Goal: Transaction & Acquisition: Purchase product/service

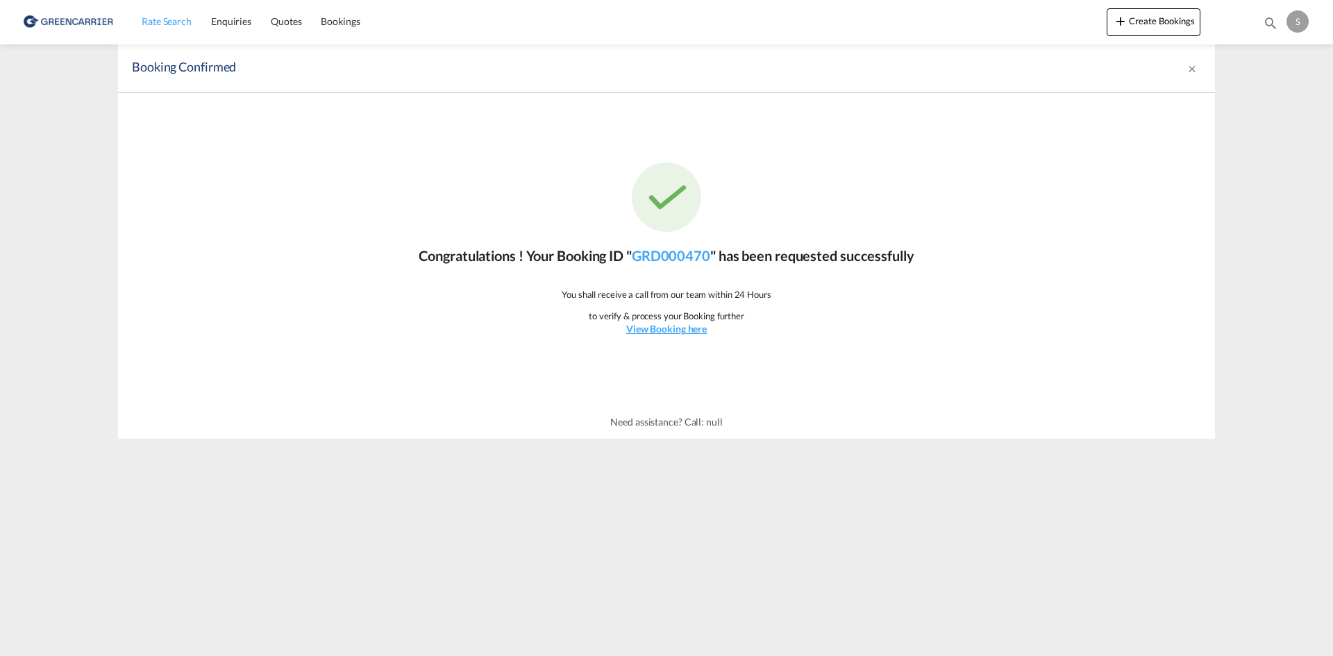
click at [158, 26] on span "Rate Search" at bounding box center [167, 21] width 50 height 12
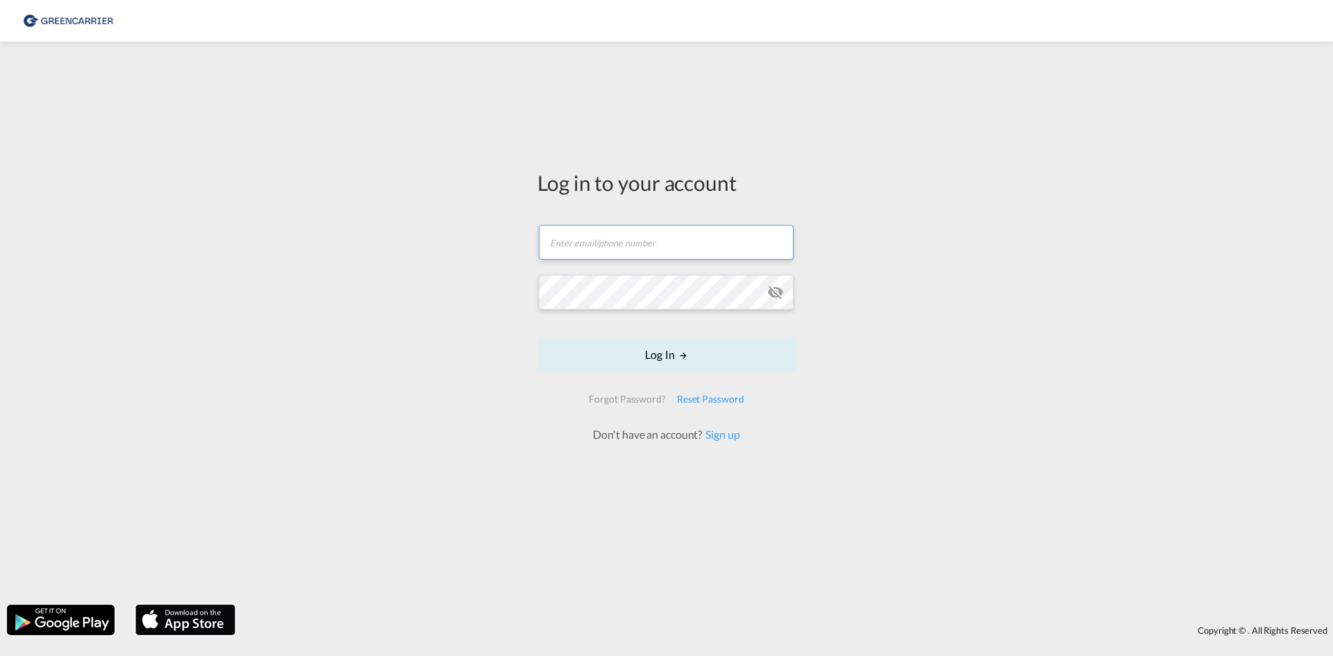
type input "ocean.nordic@atlanticif.com"
click at [664, 342] on button "Log In" at bounding box center [666, 354] width 258 height 35
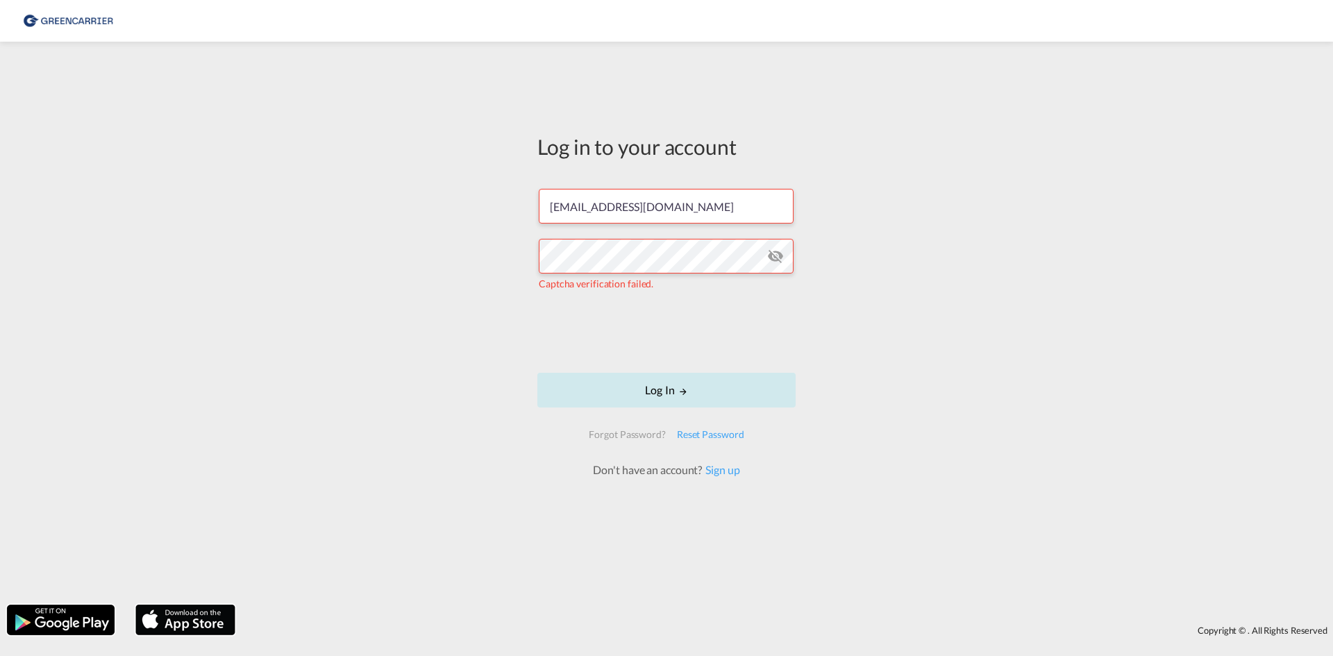
click at [612, 395] on button "Log In" at bounding box center [666, 390] width 258 height 35
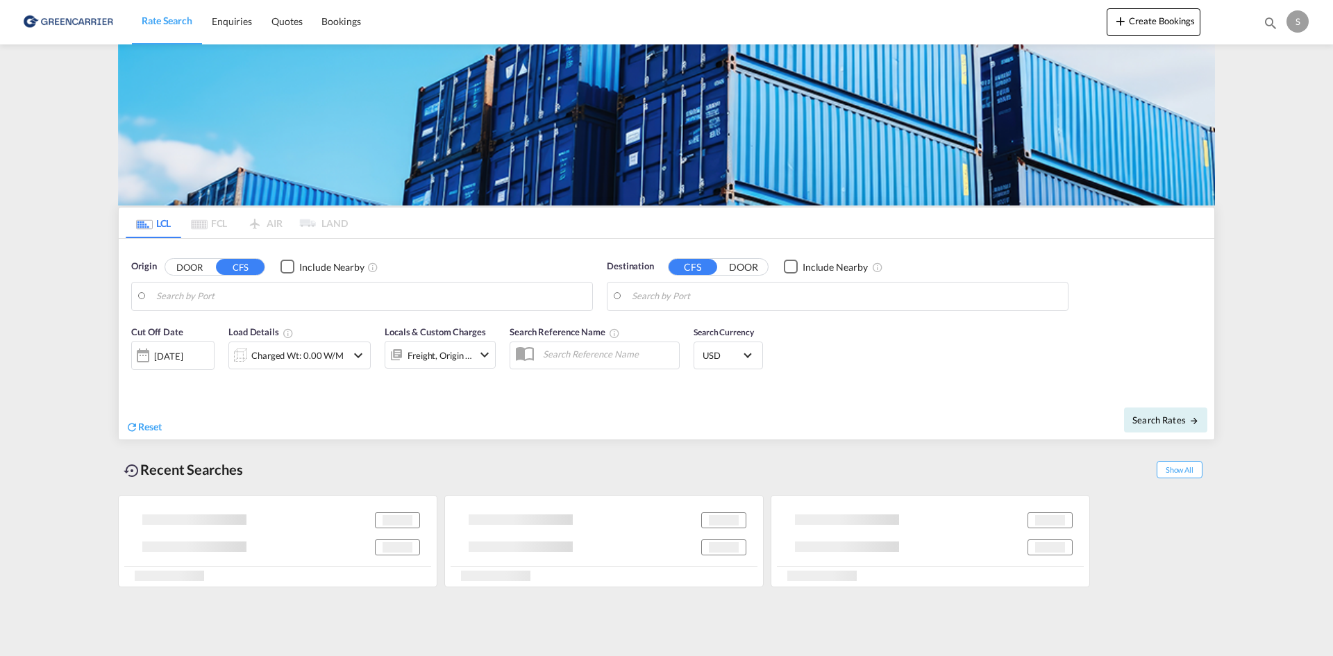
type input "Aarhus, DKAAR"
type input "Busan, KRPUS"
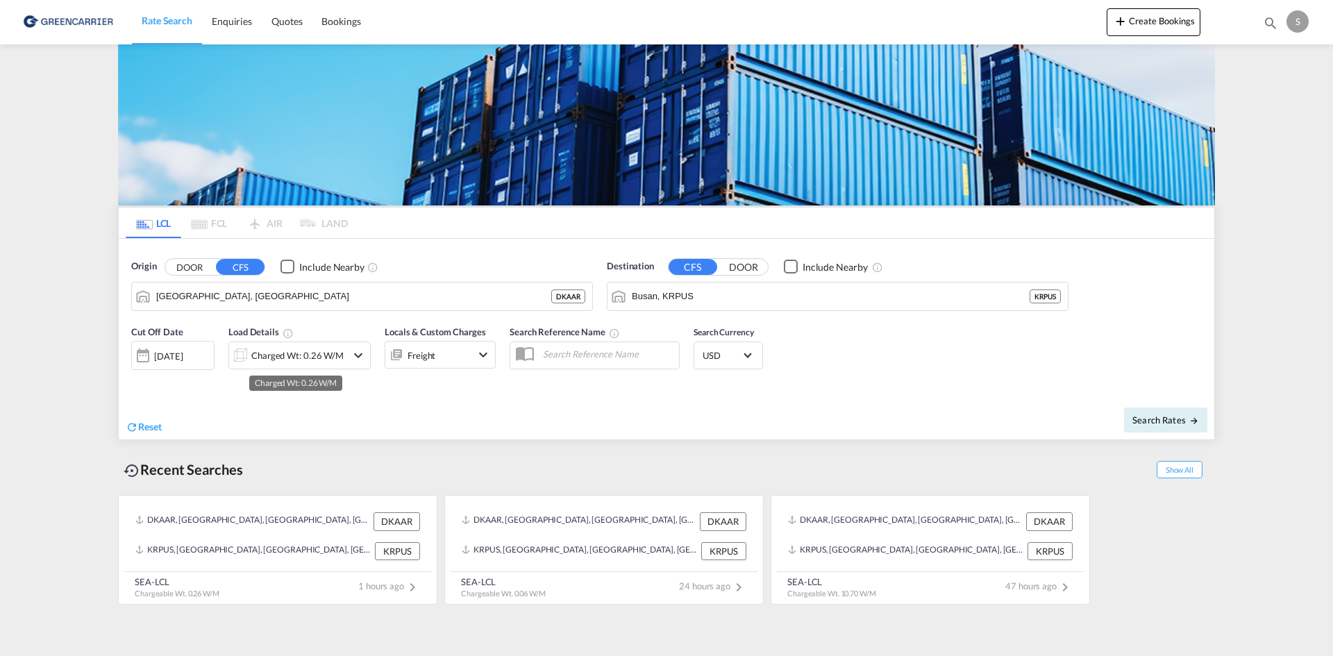
click at [325, 355] on div "Charged Wt: 0.26 W/M" at bounding box center [297, 355] width 92 height 19
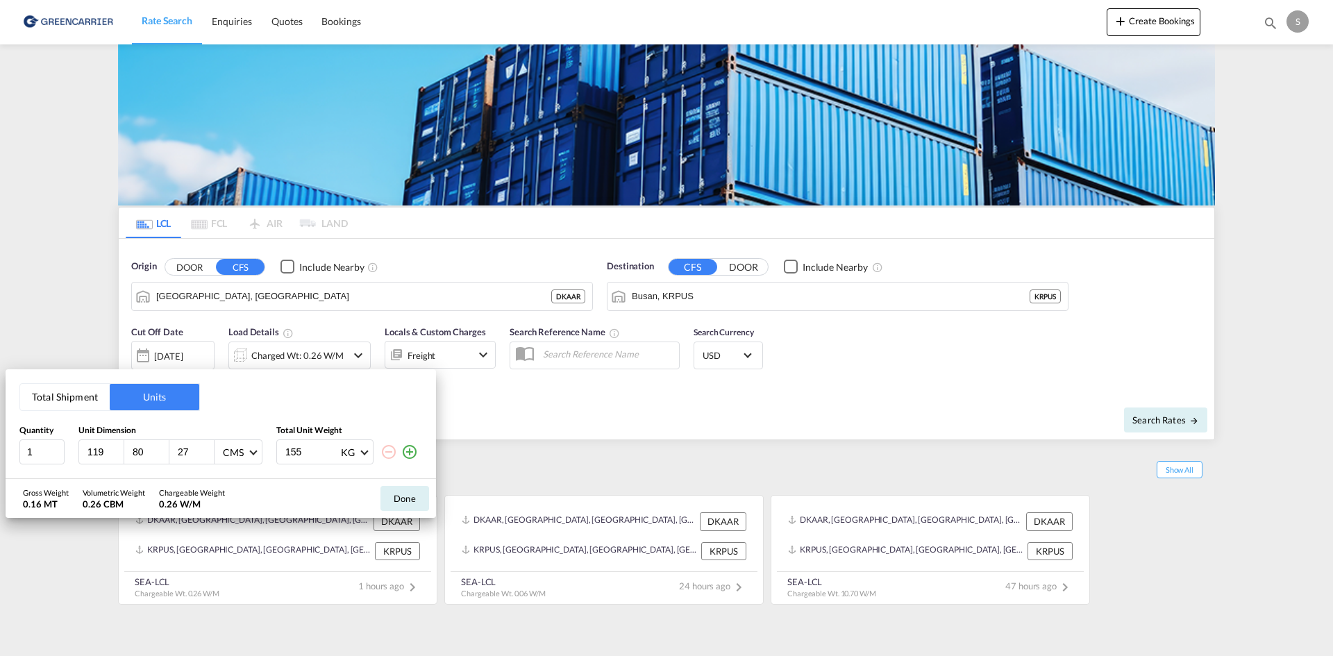
click at [112, 458] on input "119" at bounding box center [104, 452] width 37 height 12
click at [100, 454] on input "119" at bounding box center [104, 452] width 37 height 12
type input "140"
type input "58"
type input "166"
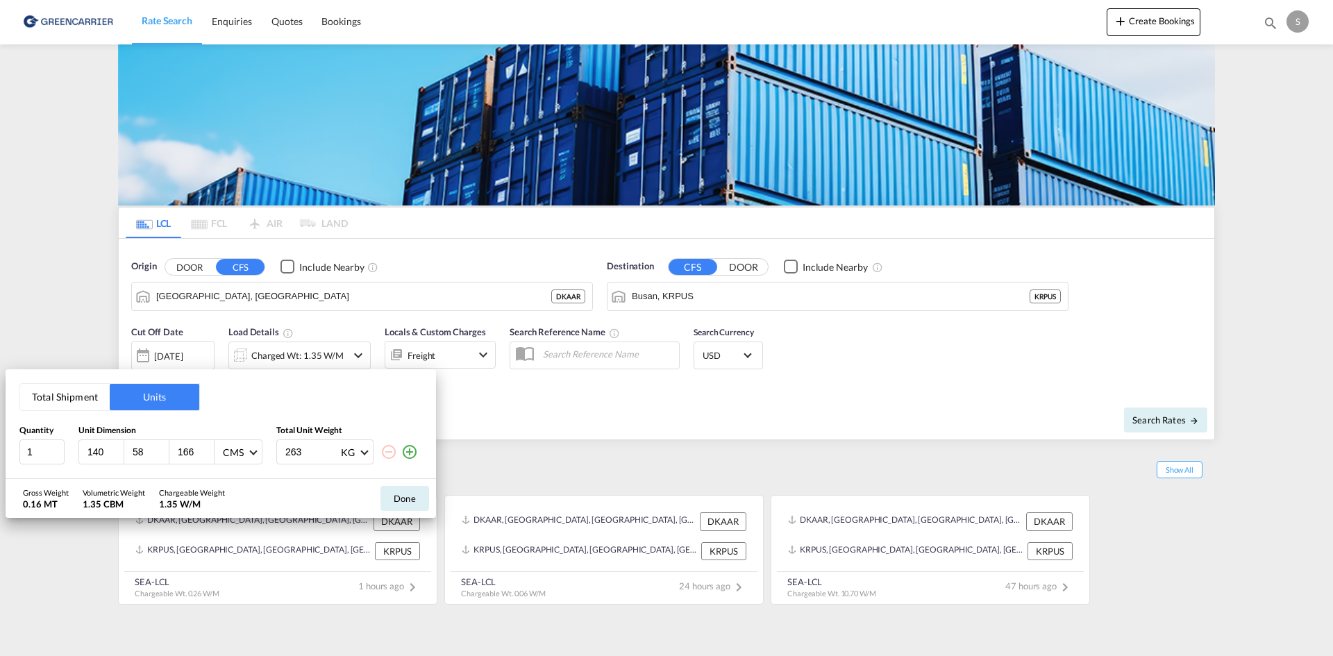
type input "263"
click at [403, 496] on button "Done" at bounding box center [404, 498] width 49 height 25
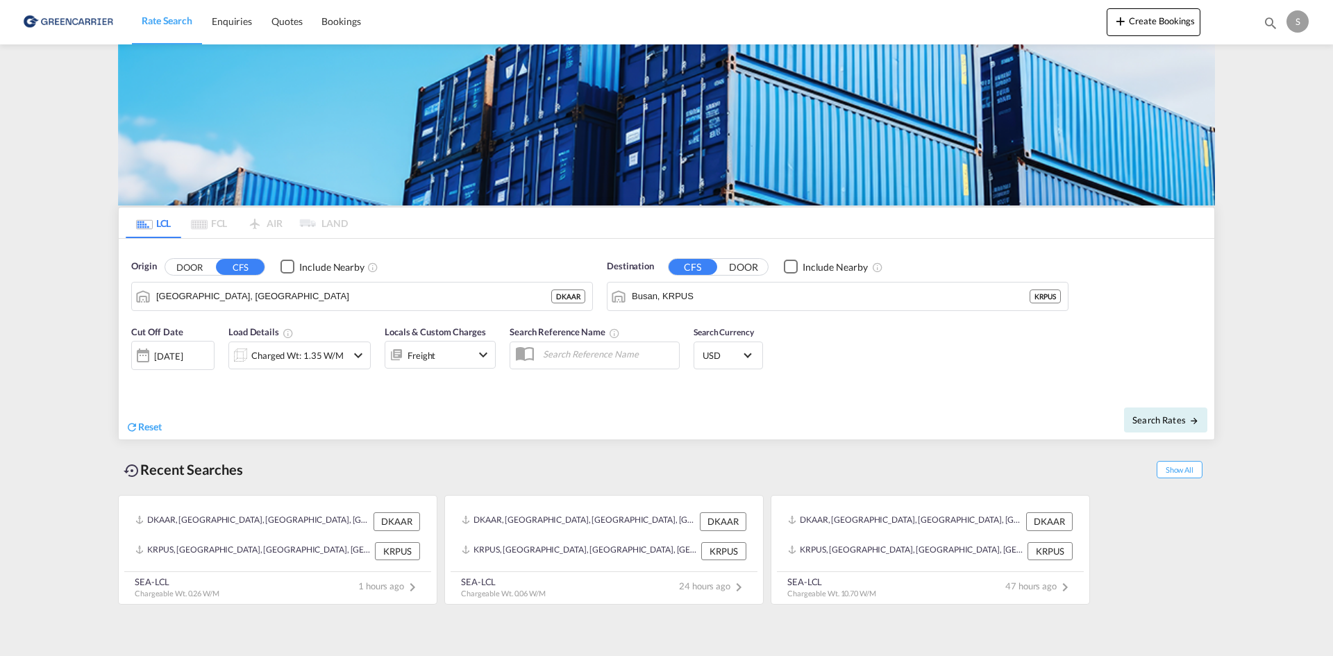
click at [548, 372] on div "Search Reference Name" at bounding box center [595, 352] width 184 height 69
click at [553, 364] on md-input-container at bounding box center [595, 356] width 170 height 28
click at [556, 360] on input "text" at bounding box center [607, 354] width 143 height 21
